Goal: Task Accomplishment & Management: Use online tool/utility

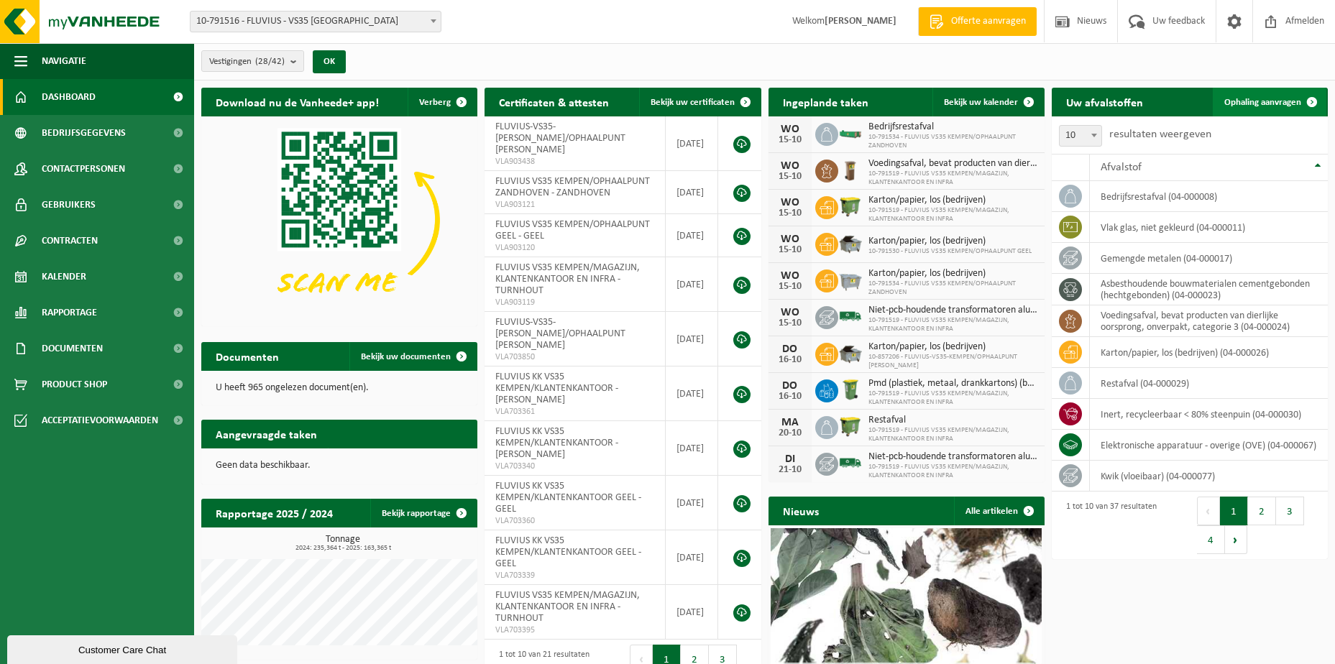
click at [1264, 99] on span "Ophaling aanvragen" at bounding box center [1262, 102] width 77 height 9
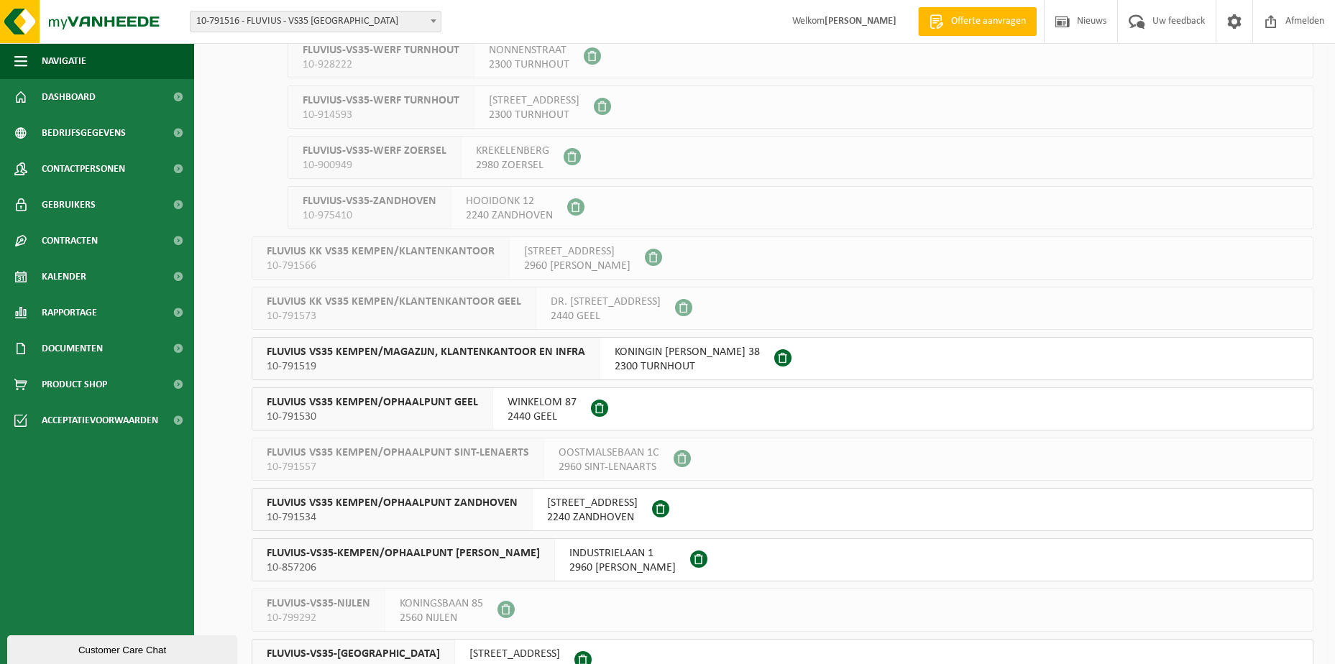
scroll to position [863, 0]
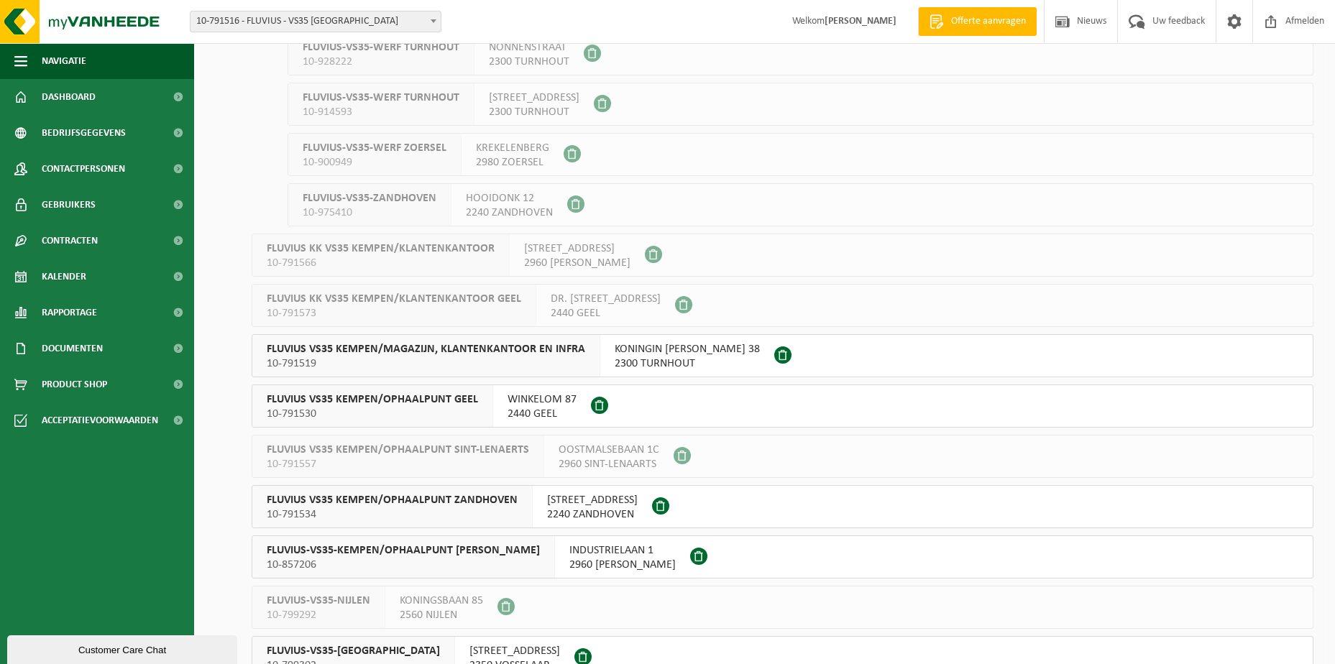
click at [633, 352] on span "KONINGIN ELISABETHLEI 38" at bounding box center [687, 349] width 145 height 14
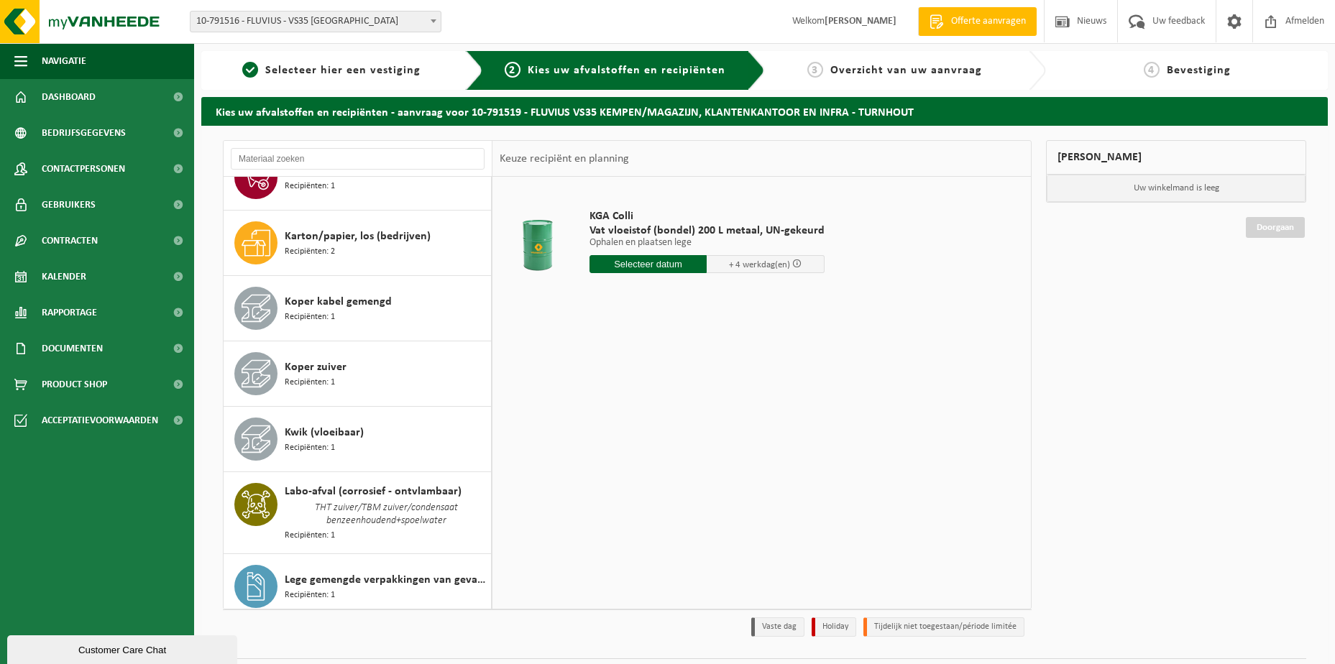
scroll to position [1132, 0]
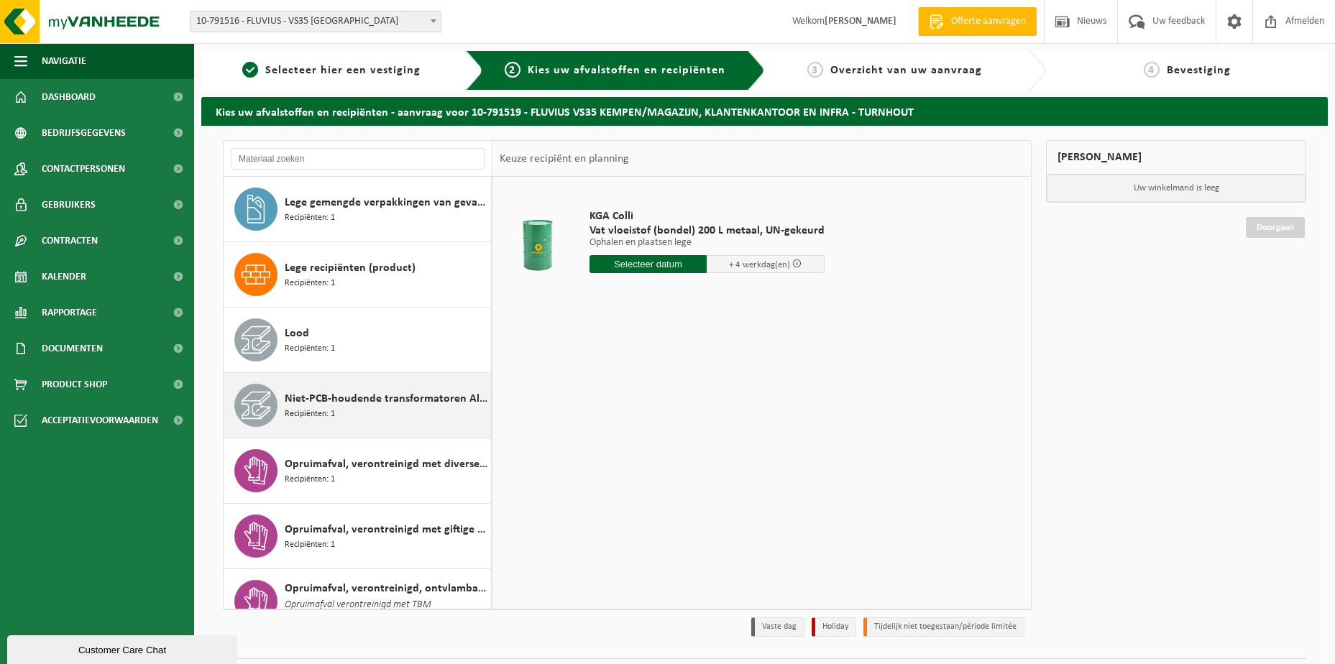
click at [349, 409] on div "Niet-PCB-houdende transformatoren Alu/Cu wikkelingen Recipiënten: 1" at bounding box center [386, 405] width 203 height 43
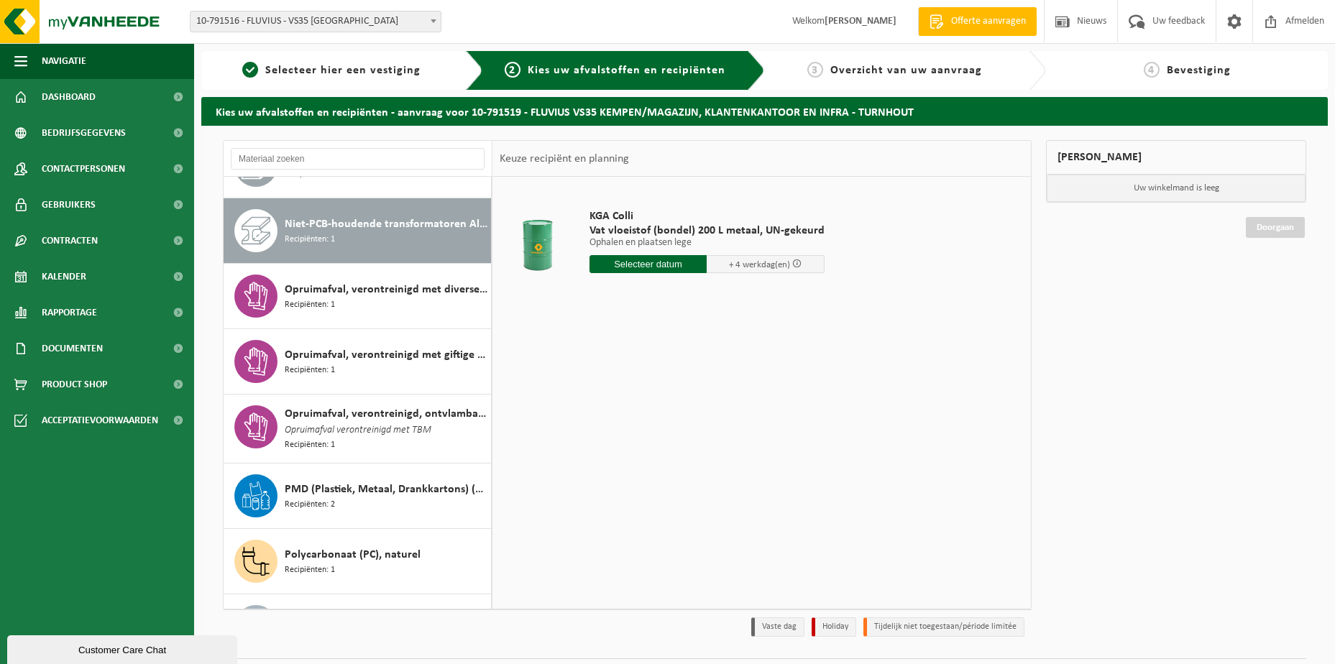
scroll to position [1323, 0]
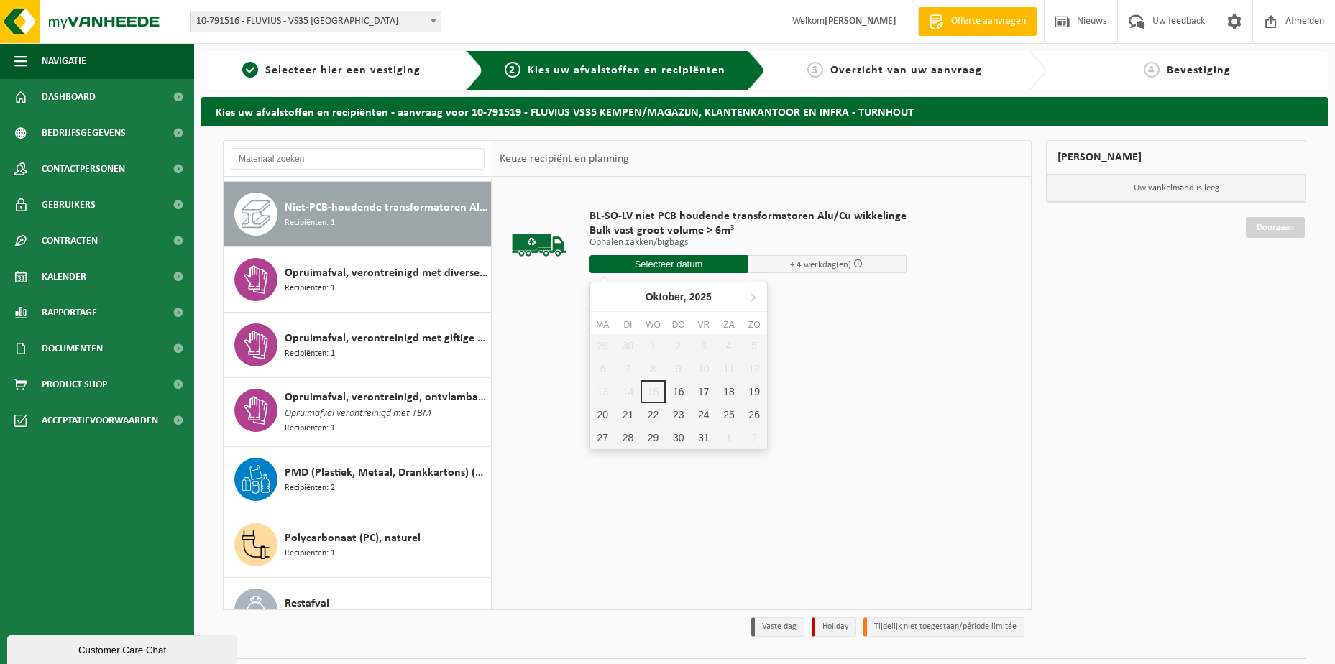
click at [636, 255] on input "text" at bounding box center [668, 264] width 159 height 18
click at [676, 398] on div "16" at bounding box center [678, 391] width 25 height 23
type input "Van 2025-10-16"
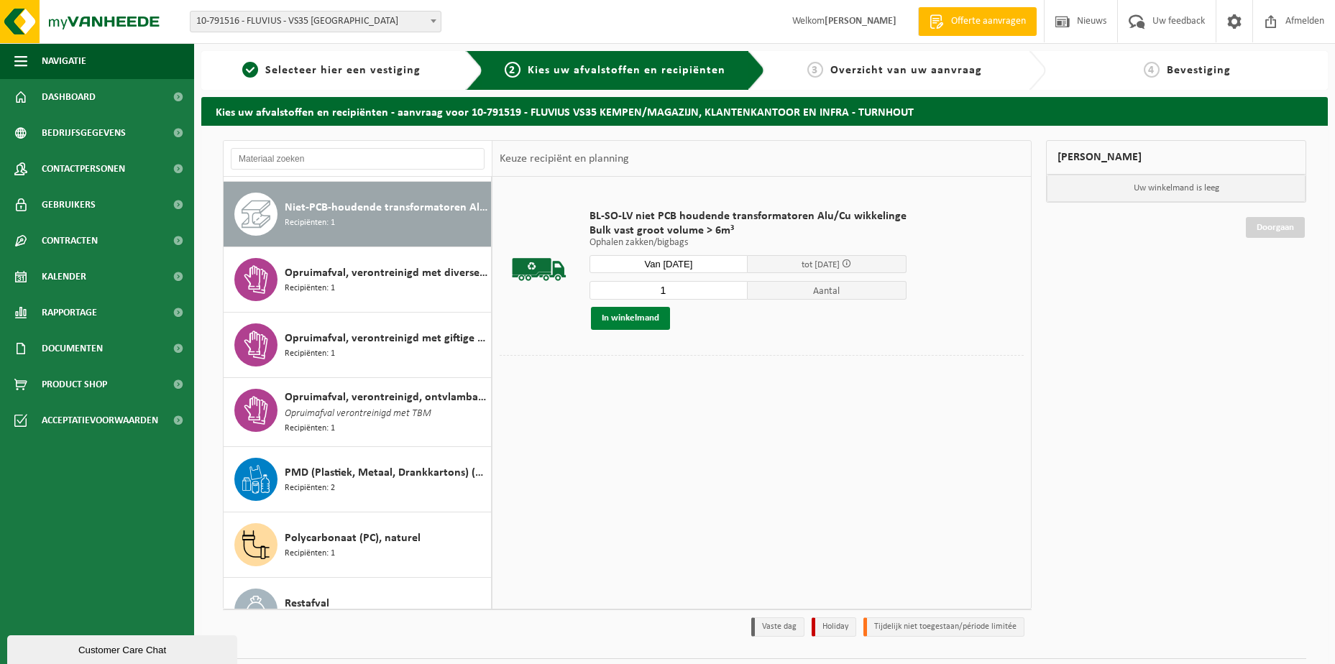
click at [633, 318] on button "In winkelmand" at bounding box center [630, 318] width 79 height 23
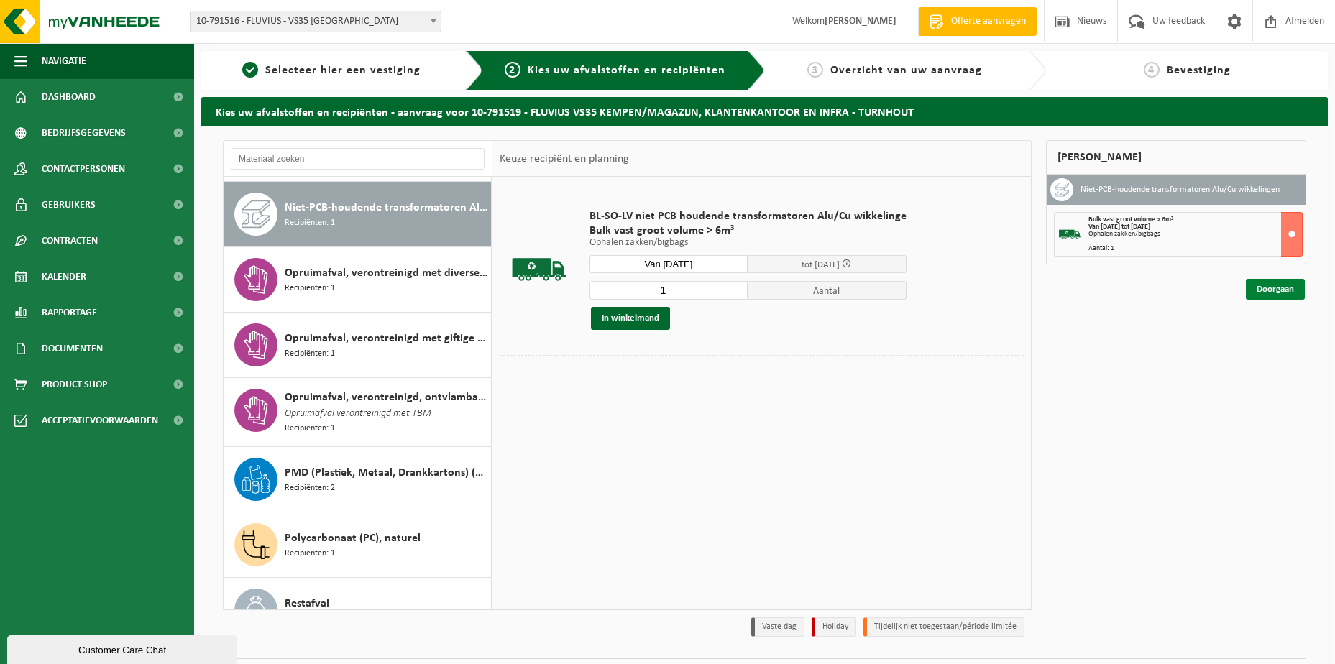
click at [1276, 286] on link "Doorgaan" at bounding box center [1275, 289] width 59 height 21
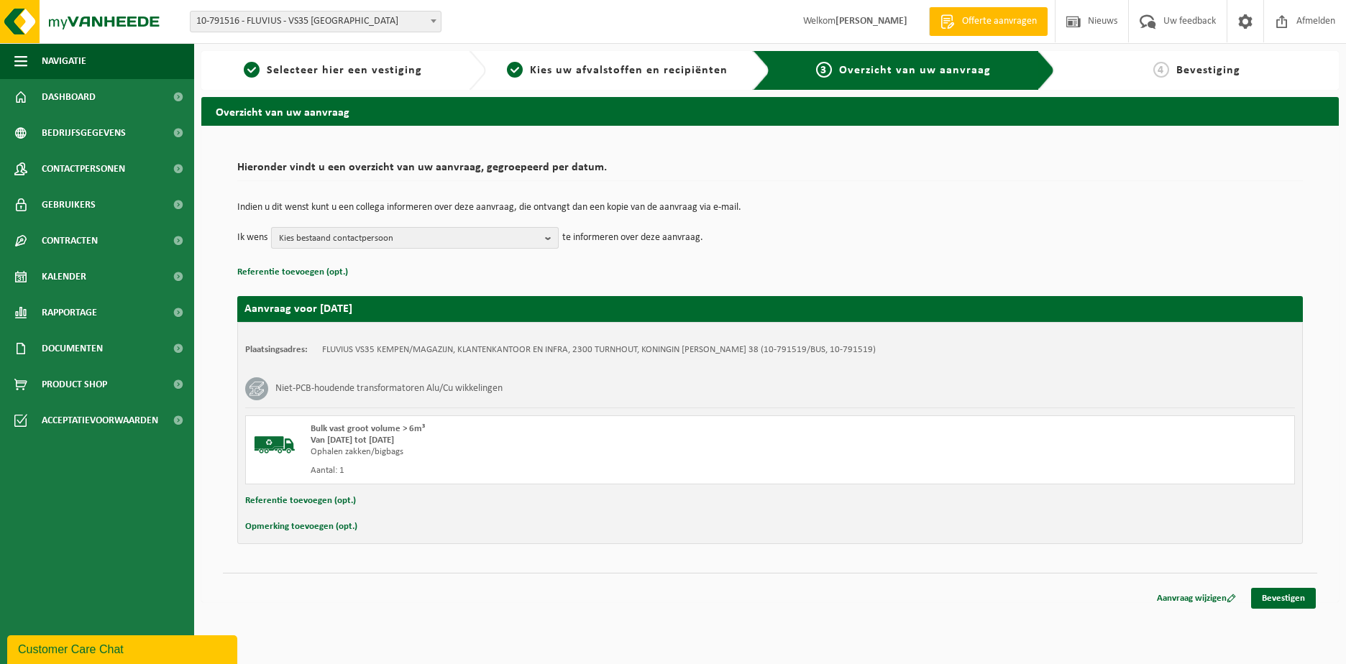
click at [551, 236] on b "button" at bounding box center [551, 238] width 13 height 20
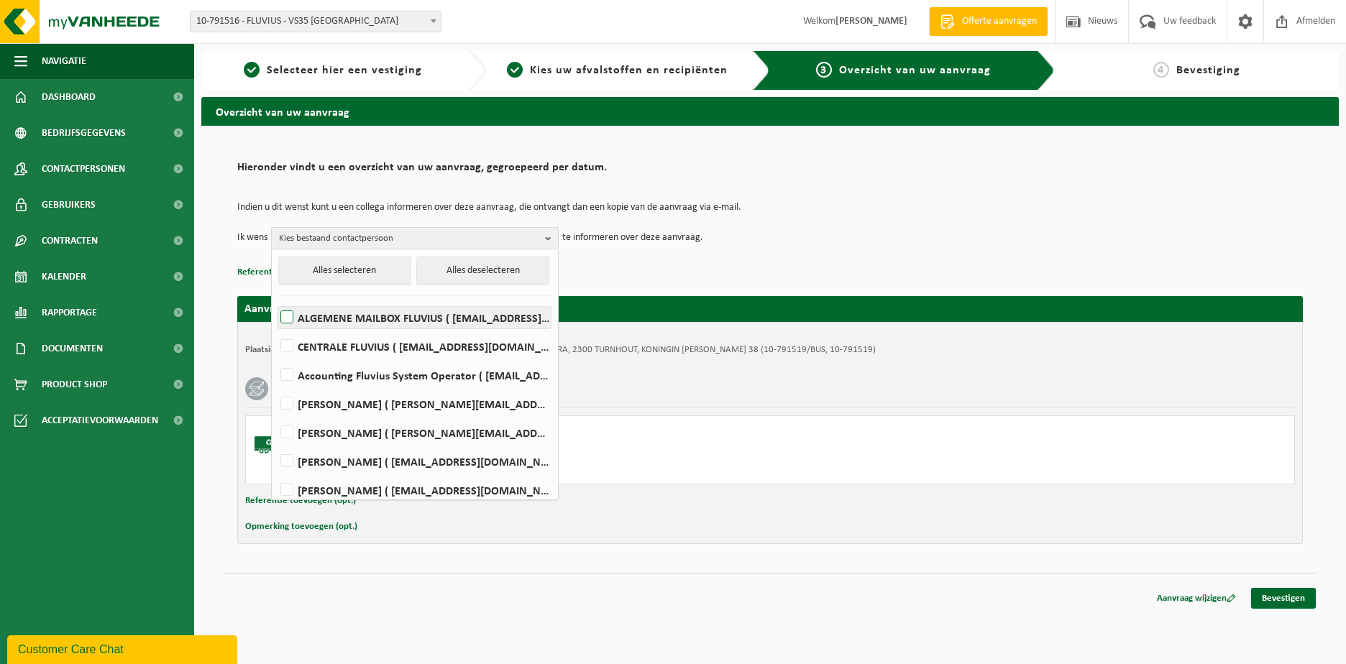
click at [376, 313] on label "ALGEMENE MAILBOX FLUVIUS ( fluvius-logistiek-afvalbeheer@fluvius.be )" at bounding box center [413, 318] width 273 height 22
click at [275, 300] on input "ALGEMENE MAILBOX FLUVIUS ( fluvius-logistiek-afvalbeheer@fluvius.be )" at bounding box center [275, 299] width 1 height 1
checkbox input "true"
click at [259, 502] on button "Referentie toevoegen (opt.)" at bounding box center [300, 501] width 111 height 19
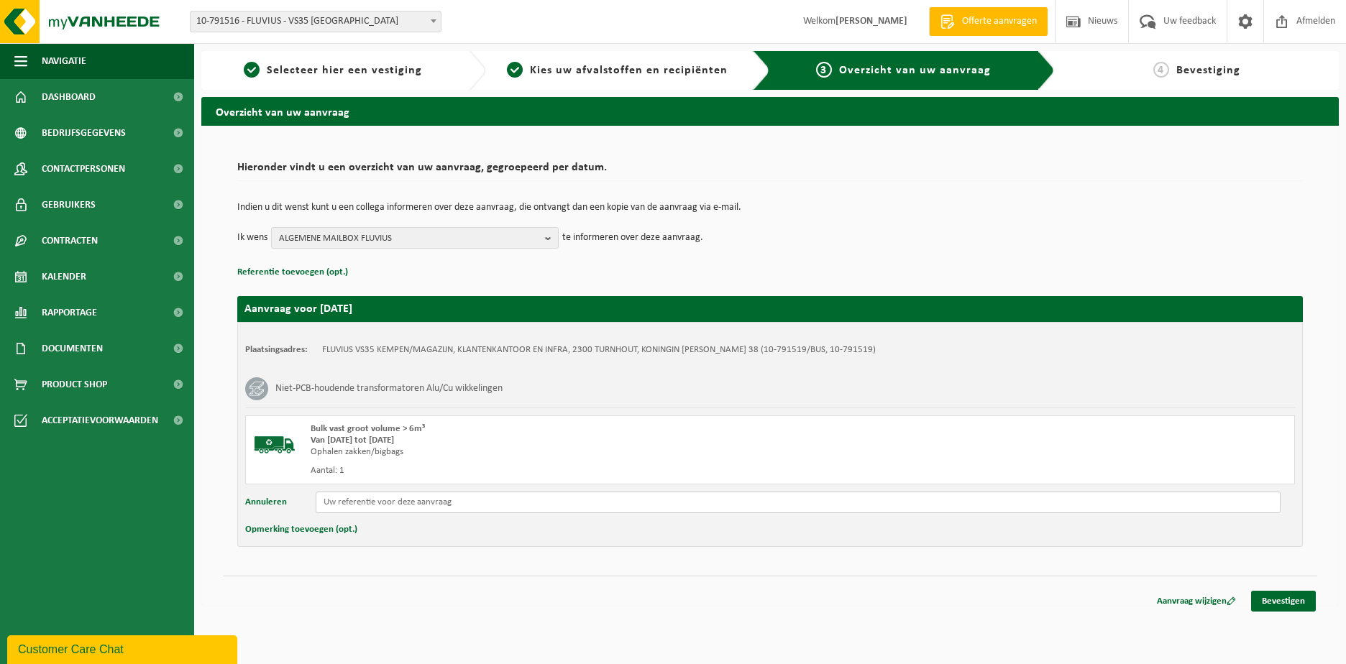
click at [335, 503] on input "text" at bounding box center [798, 503] width 965 height 22
type input "Reeds in Beringen ID 58938 SN0011383 BJ 2000 400KVA slopen"
click at [1276, 597] on link "Bevestigen" at bounding box center [1283, 601] width 65 height 21
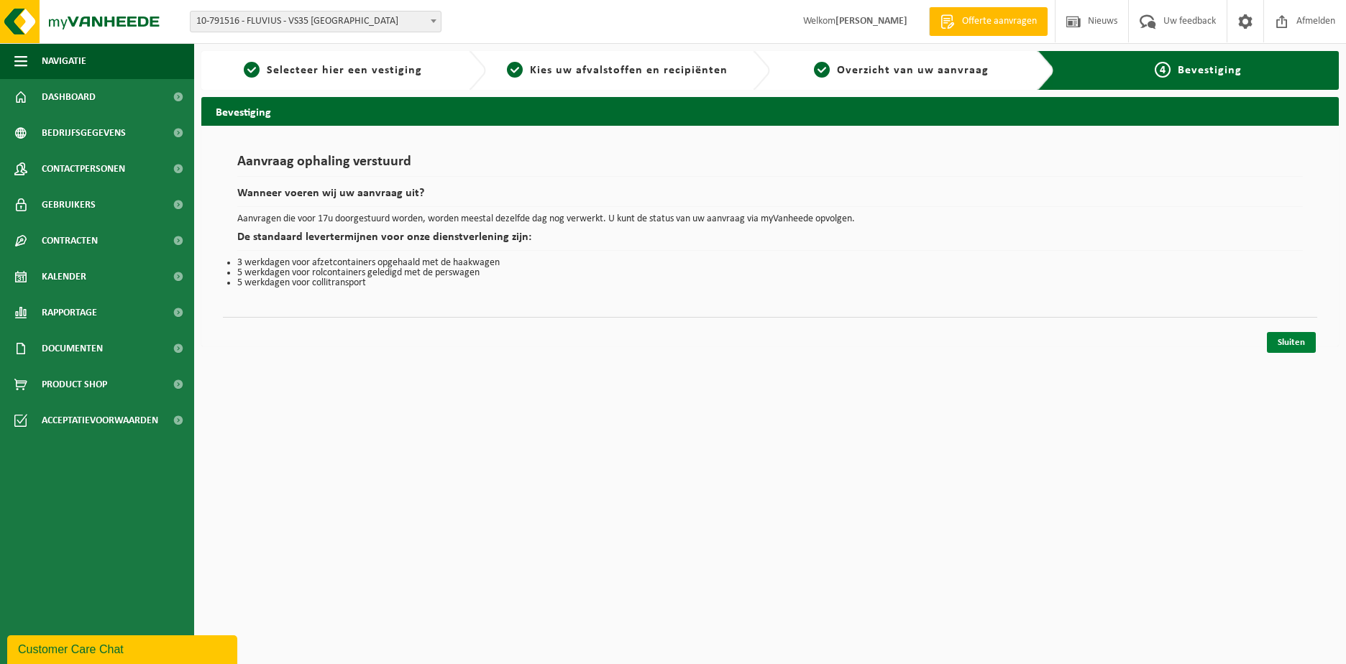
click at [1300, 341] on link "Sluiten" at bounding box center [1291, 342] width 49 height 21
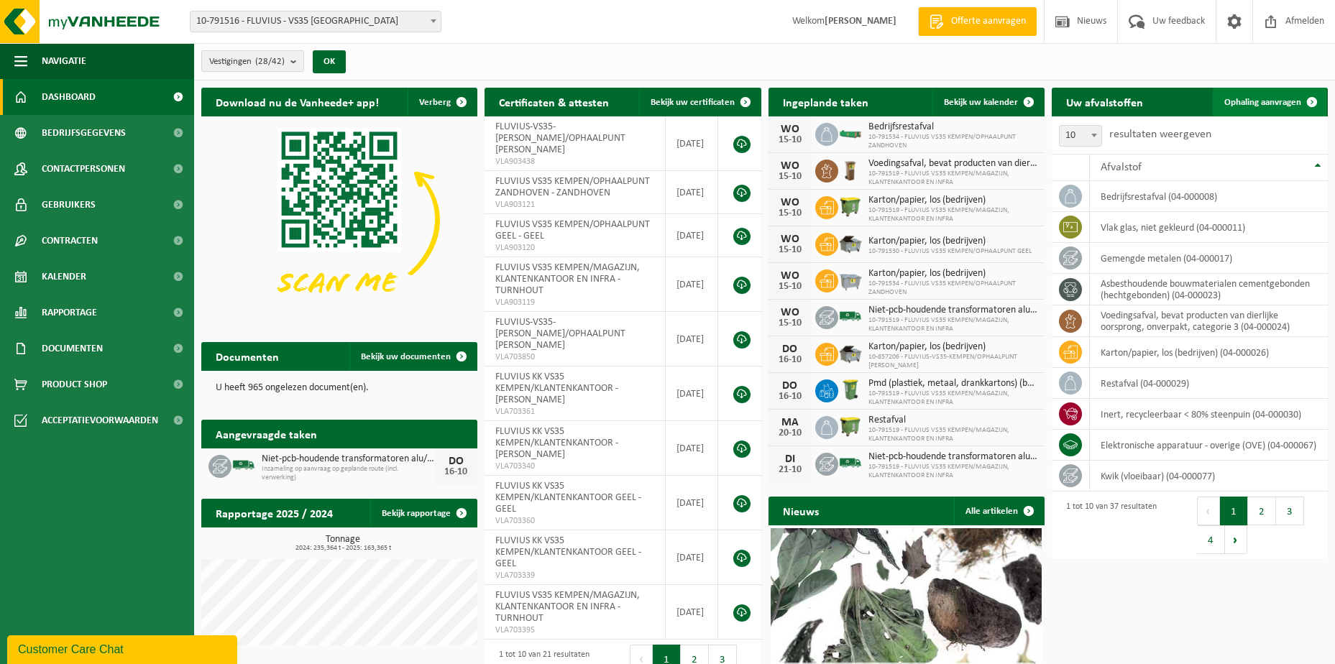
click at [1269, 101] on span "Ophaling aanvragen" at bounding box center [1262, 102] width 77 height 9
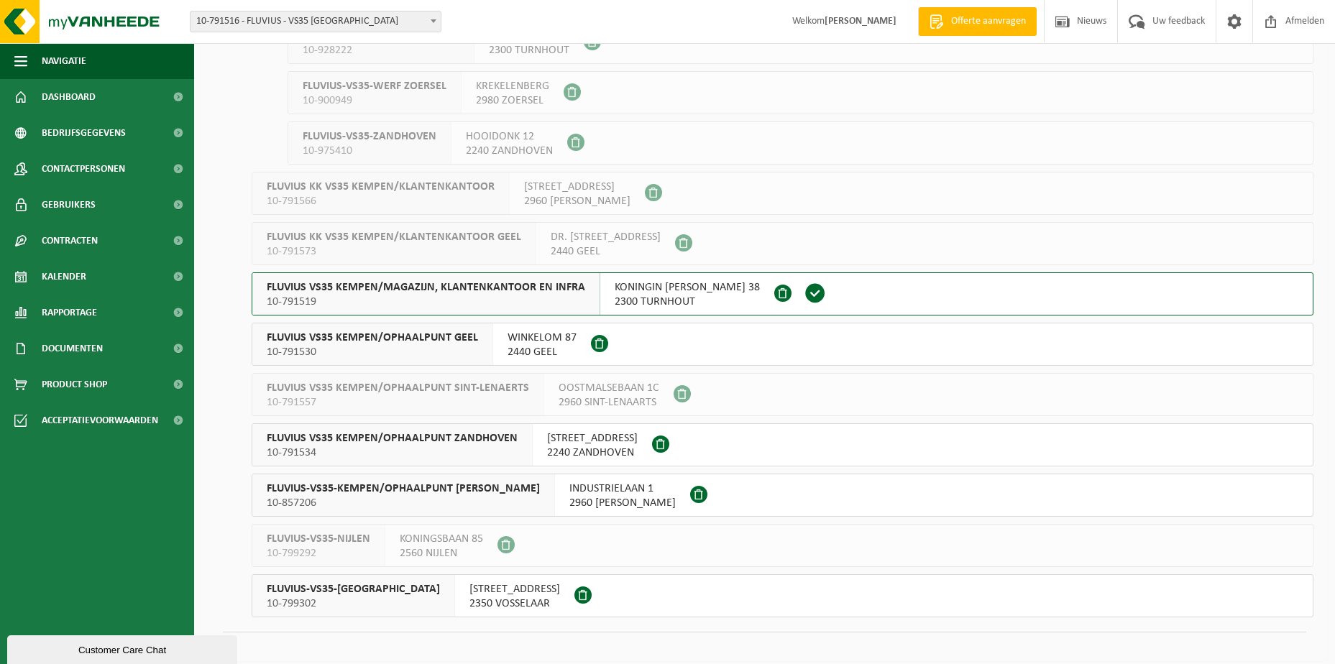
scroll to position [934, 0]
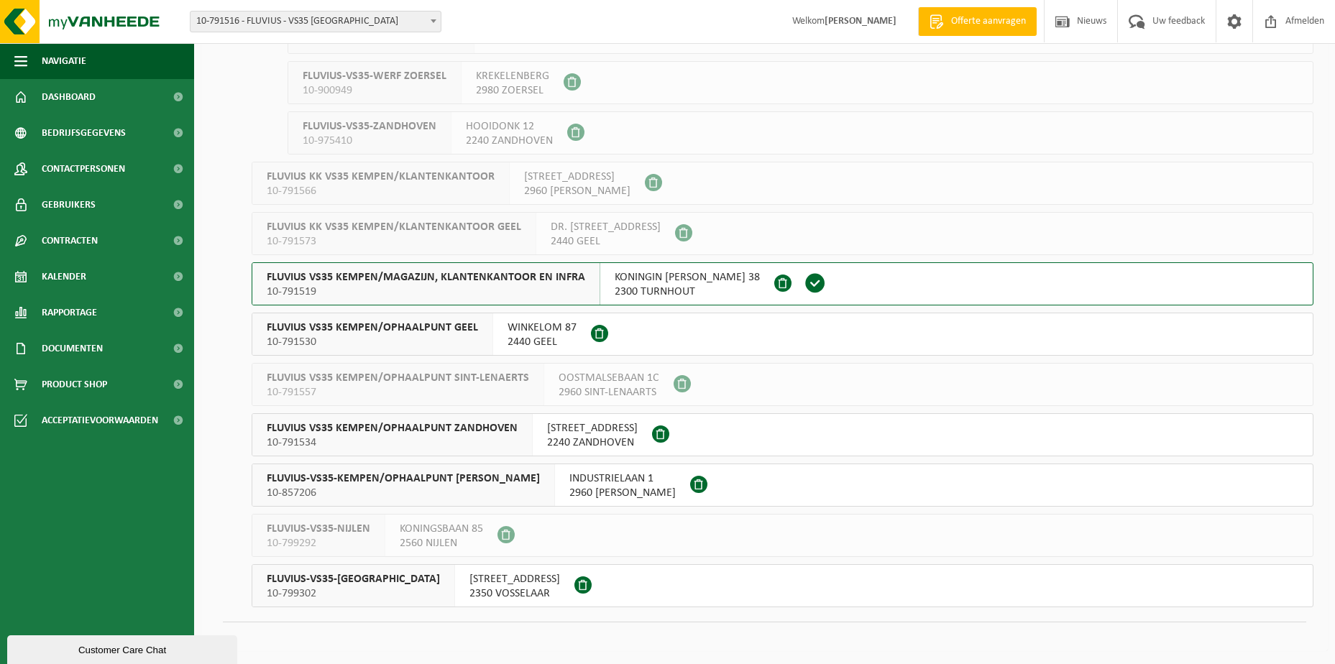
click at [616, 285] on span "2300 TURNHOUT" at bounding box center [687, 292] width 145 height 14
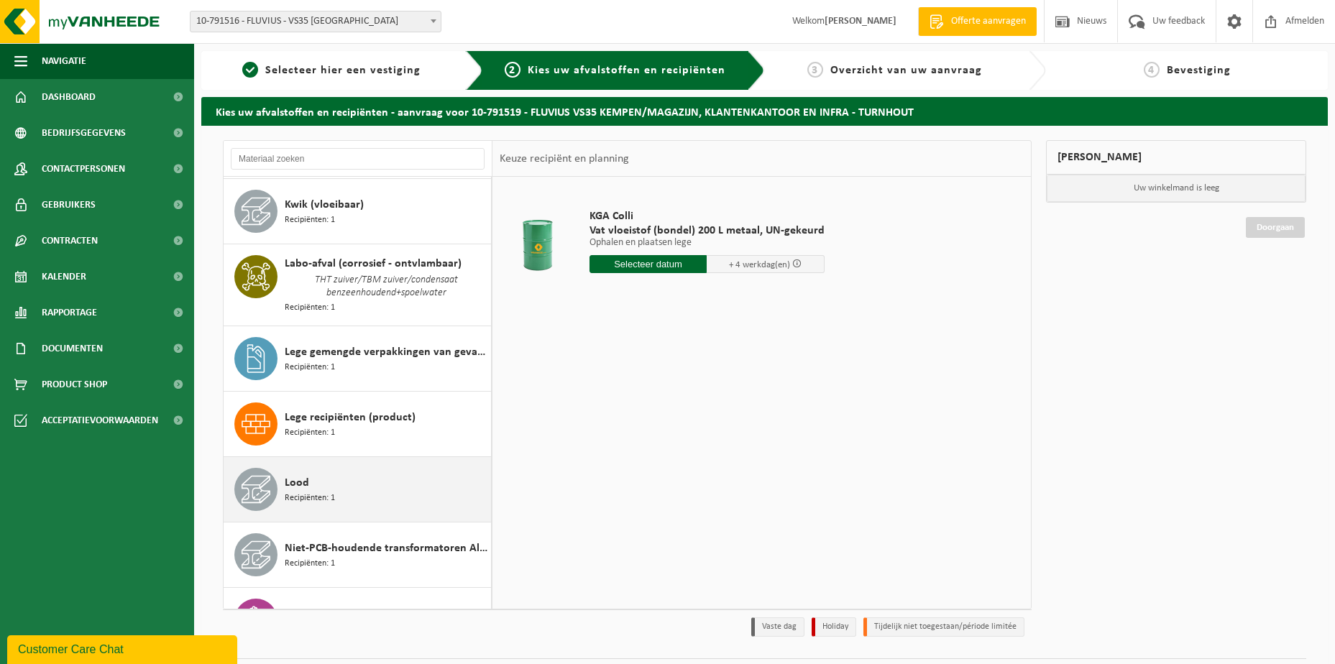
scroll to position [1006, 0]
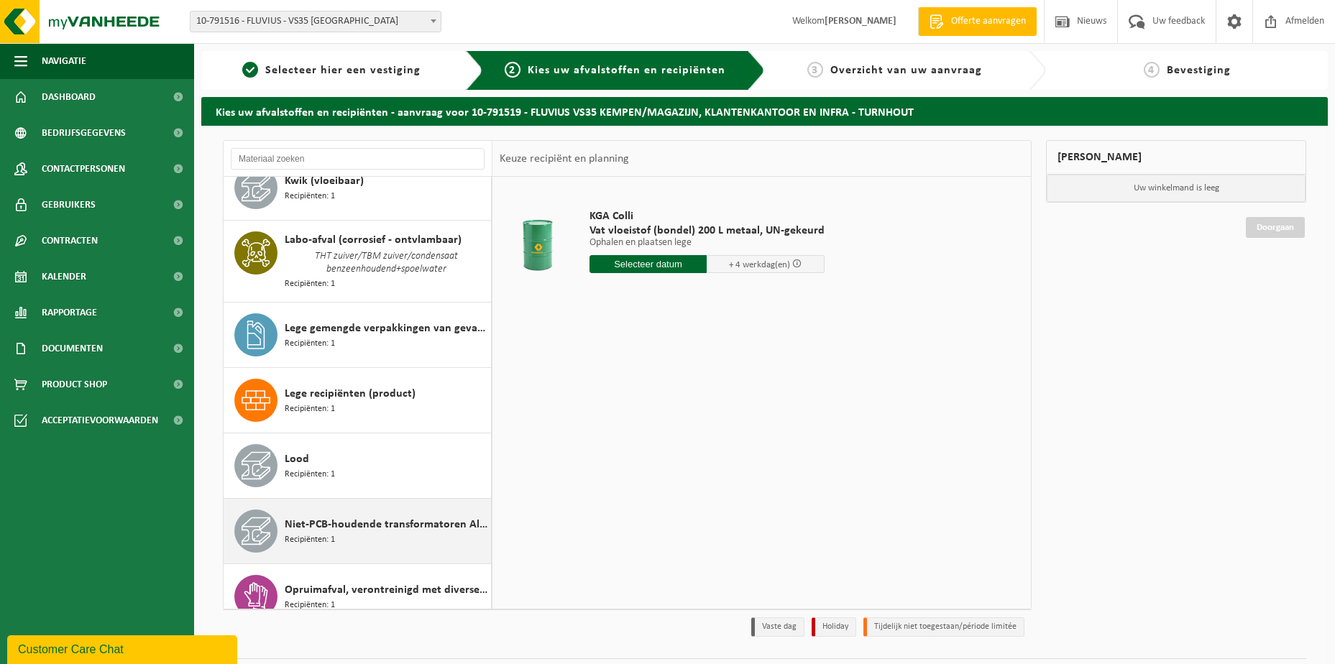
click at [344, 524] on span "Niet-PCB-houdende transformatoren Alu/Cu wikkelingen" at bounding box center [386, 524] width 203 height 17
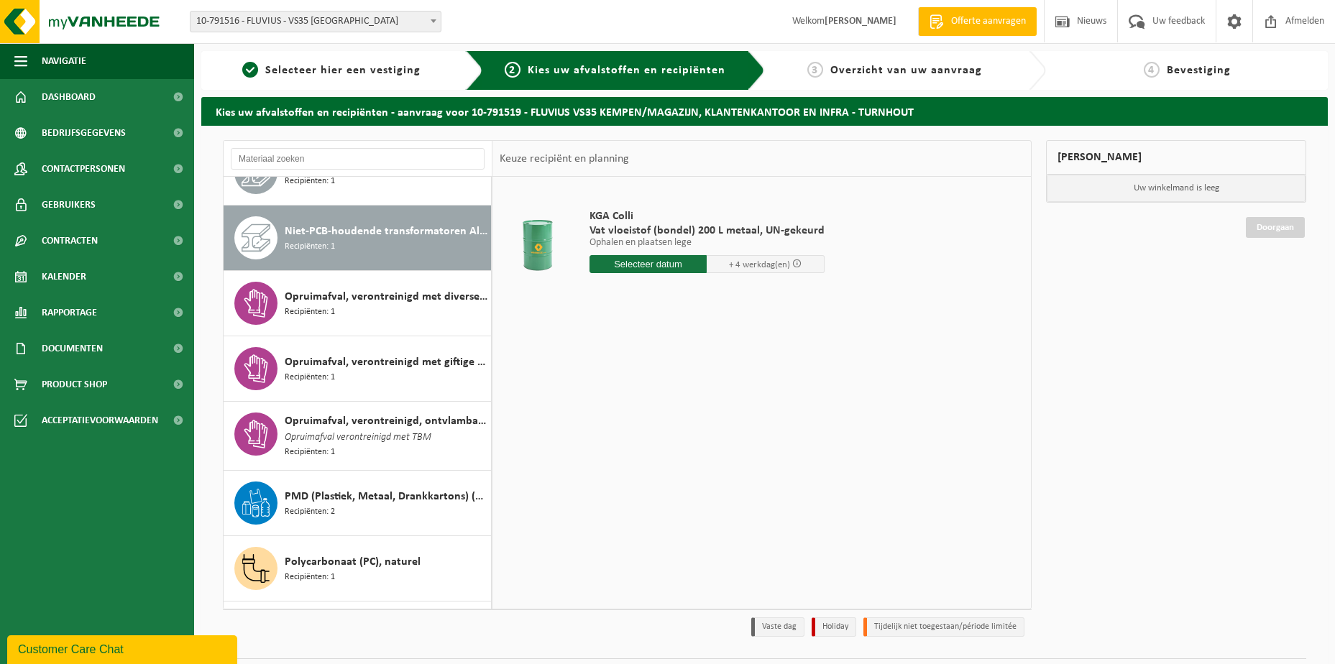
scroll to position [1323, 0]
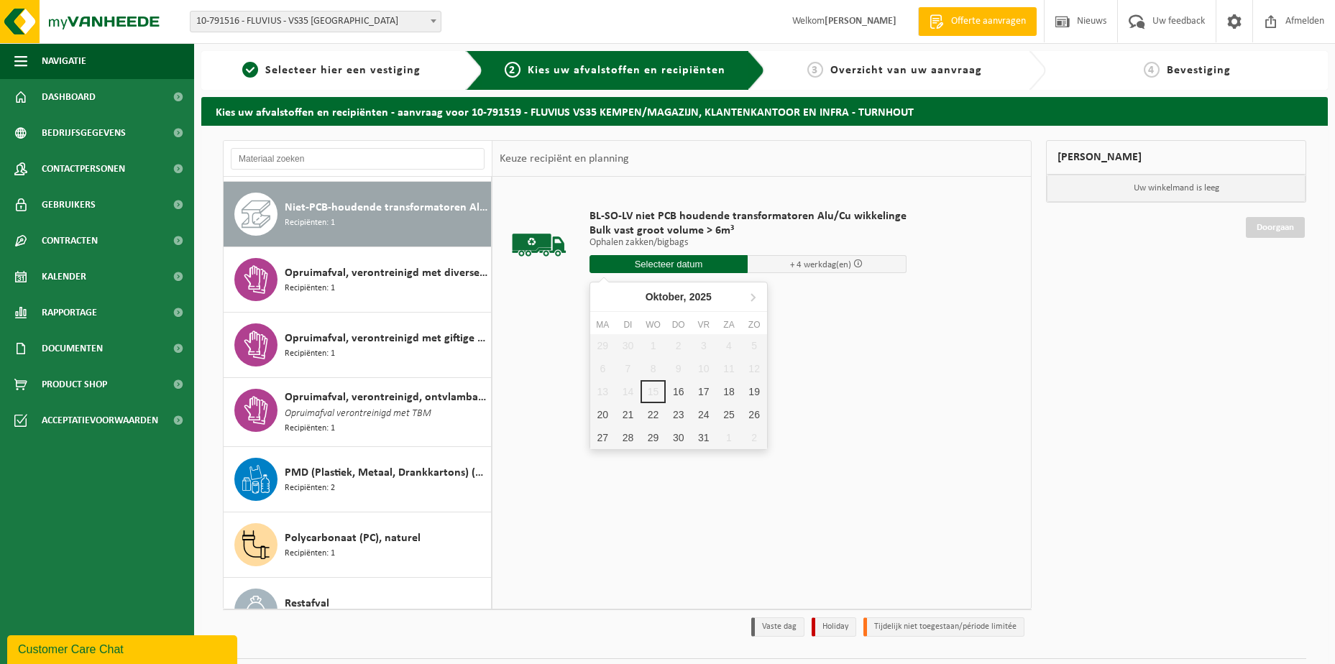
click at [657, 262] on input "text" at bounding box center [668, 264] width 159 height 18
click at [751, 299] on icon at bounding box center [752, 296] width 23 height 23
click at [633, 416] on div "18" at bounding box center [627, 414] width 25 height 23
type input "Van 2025-11-18"
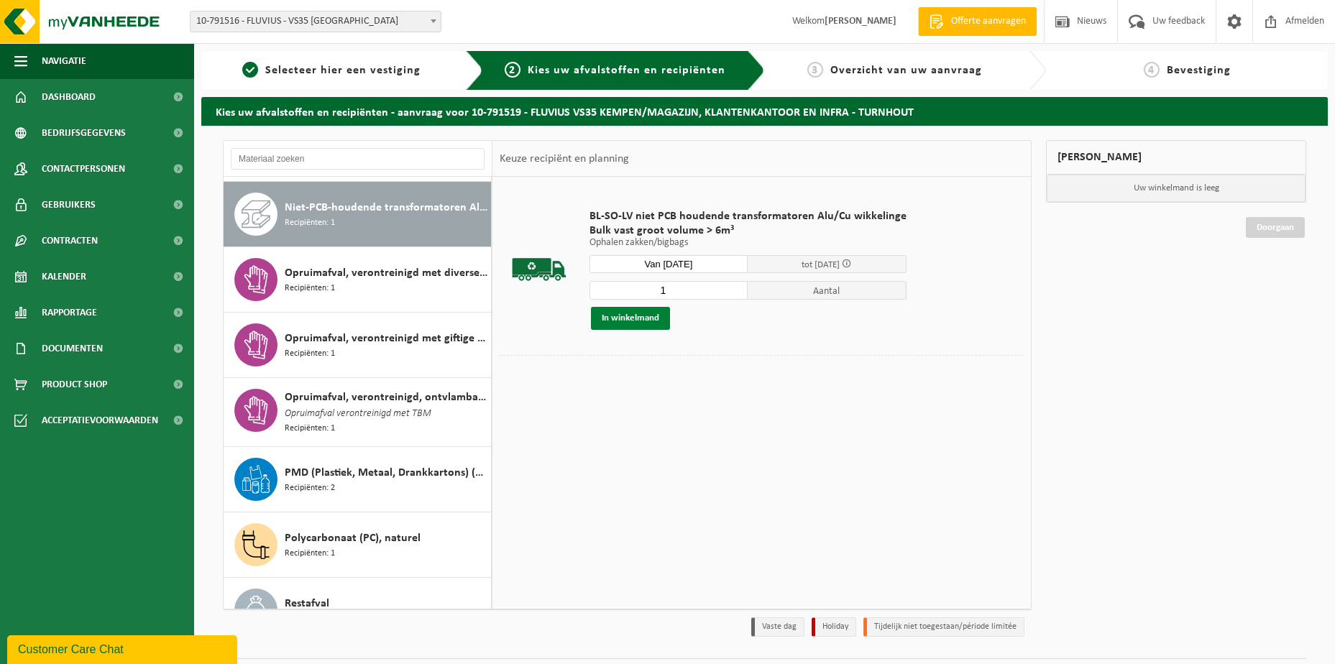
click at [641, 313] on button "In winkelmand" at bounding box center [630, 318] width 79 height 23
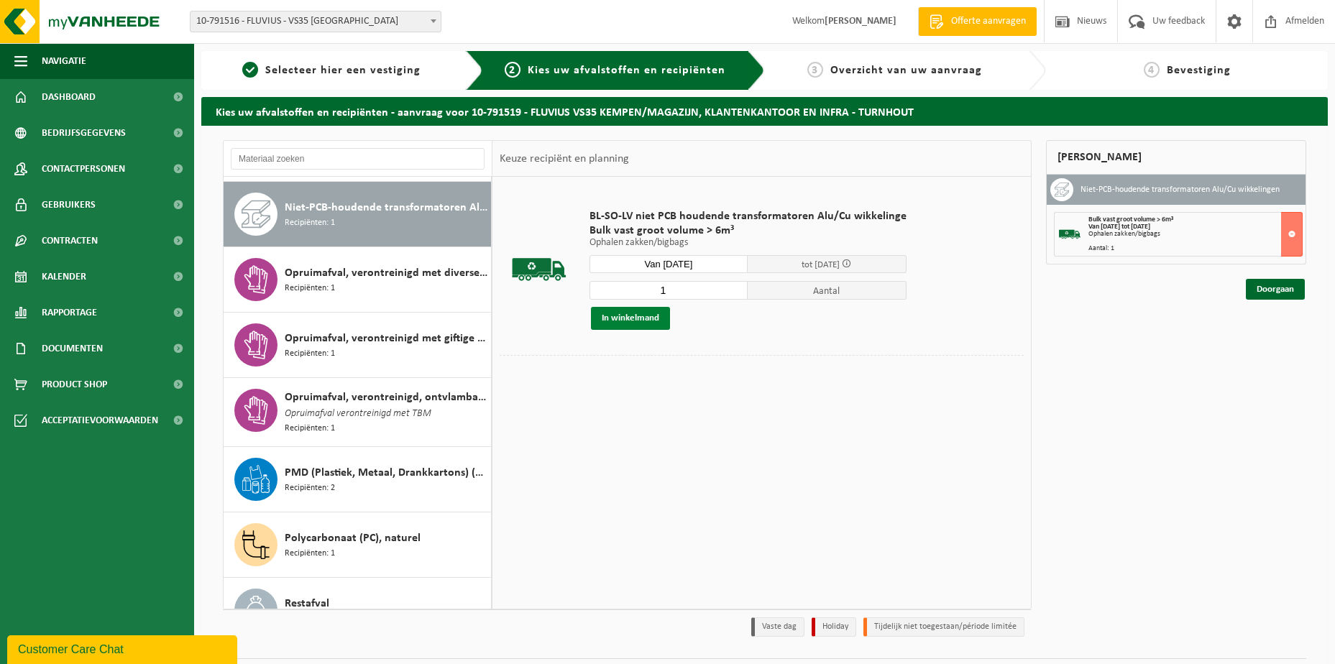
click at [643, 318] on button "In winkelmand" at bounding box center [630, 318] width 79 height 23
click at [1264, 289] on link "Doorgaan" at bounding box center [1275, 289] width 59 height 21
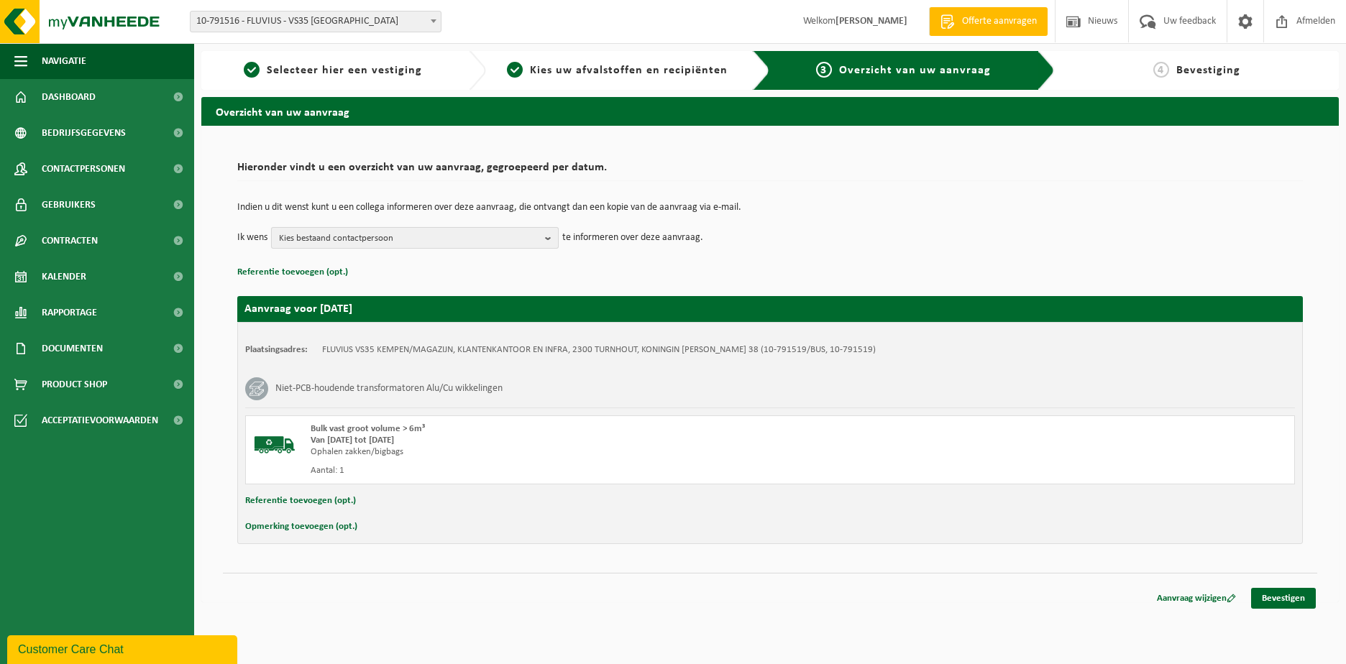
click at [546, 240] on b "button" at bounding box center [551, 238] width 13 height 20
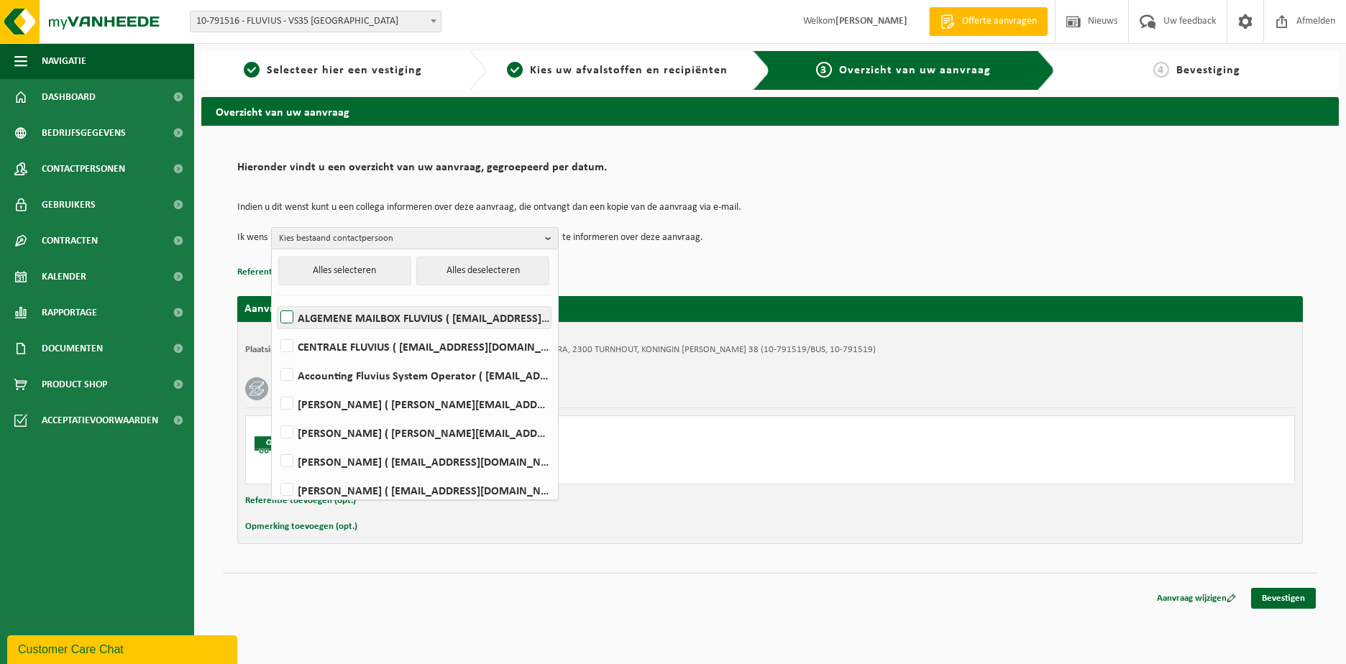
click at [361, 318] on label "ALGEMENE MAILBOX FLUVIUS ( [EMAIL_ADDRESS][DOMAIN_NAME] )" at bounding box center [413, 318] width 273 height 22
click at [275, 300] on input "ALGEMENE MAILBOX FLUVIUS ( [EMAIL_ADDRESS][DOMAIN_NAME] )" at bounding box center [275, 299] width 1 height 1
checkbox input "true"
click at [261, 498] on button "Referentie toevoegen (opt.)" at bounding box center [300, 501] width 111 height 19
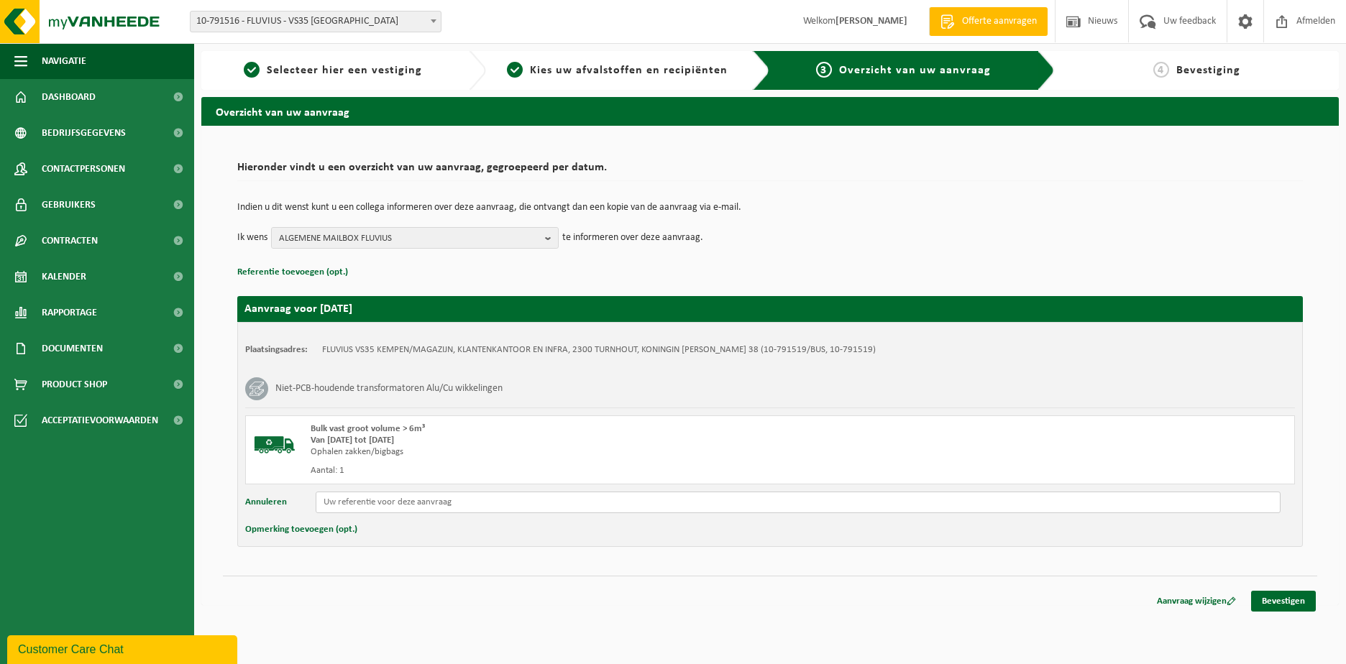
click at [356, 497] on input "text" at bounding box center [798, 503] width 965 height 22
click at [408, 507] on input "Reeds in [GEOGRAPHIC_DATA]" at bounding box center [798, 503] width 965 height 22
paste input "ID: 553963"
click at [461, 508] on input "Reeds in Beringen ID: 553963 SN:" at bounding box center [798, 503] width 965 height 22
paste input "157887-06"
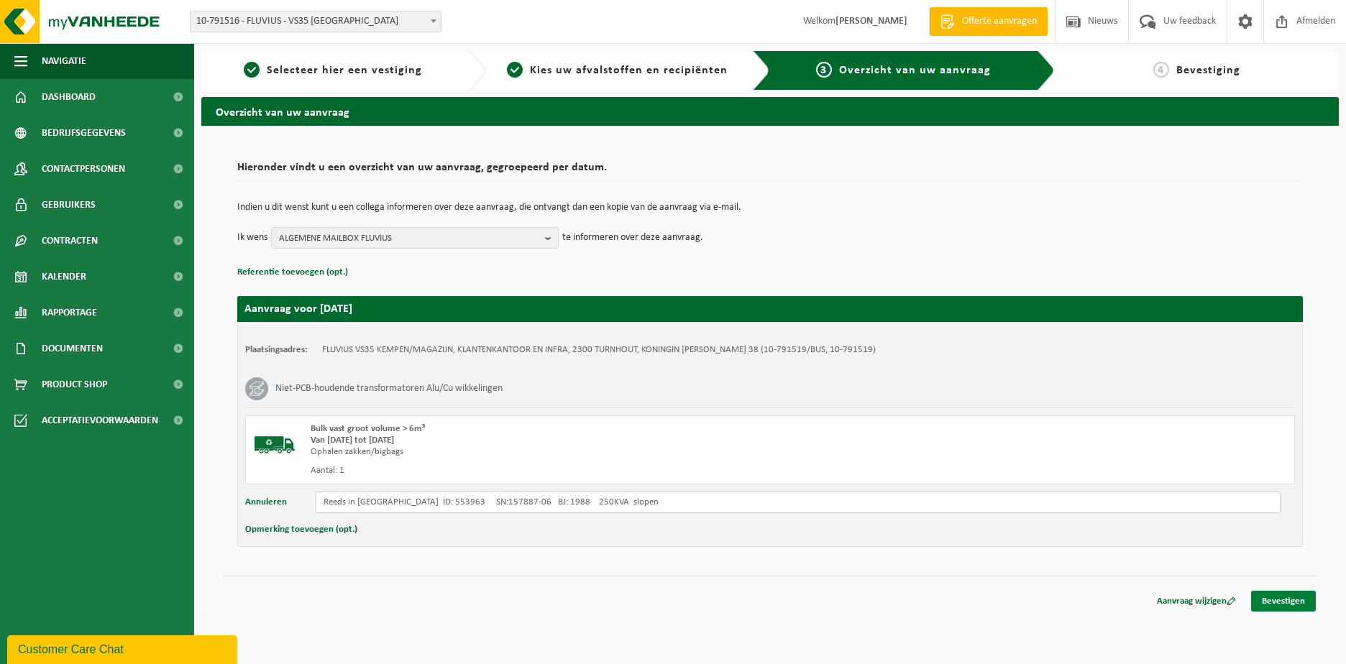
type input "Reeds in Beringen ID: 553963 SN:157887-06 BJ: 1988 250KVA slopen"
click at [1268, 593] on link "Bevestigen" at bounding box center [1283, 601] width 65 height 21
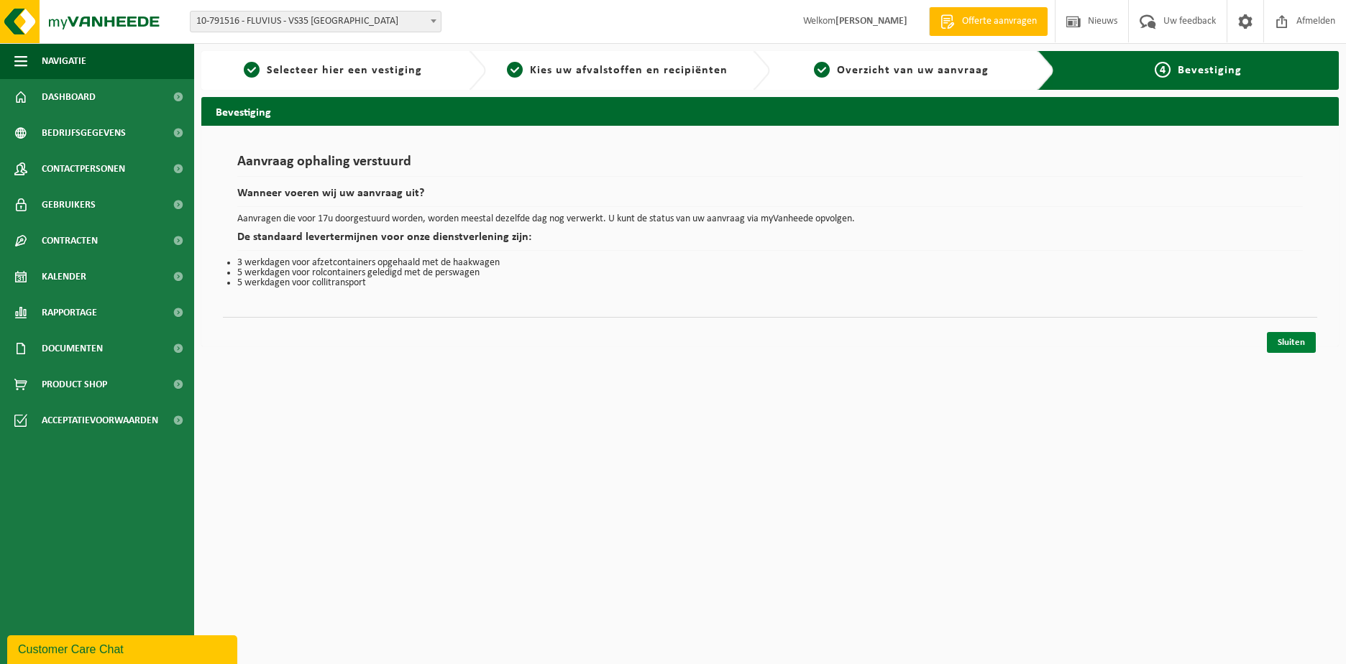
click at [1300, 343] on link "Sluiten" at bounding box center [1291, 342] width 49 height 21
